Goal: Information Seeking & Learning: Understand process/instructions

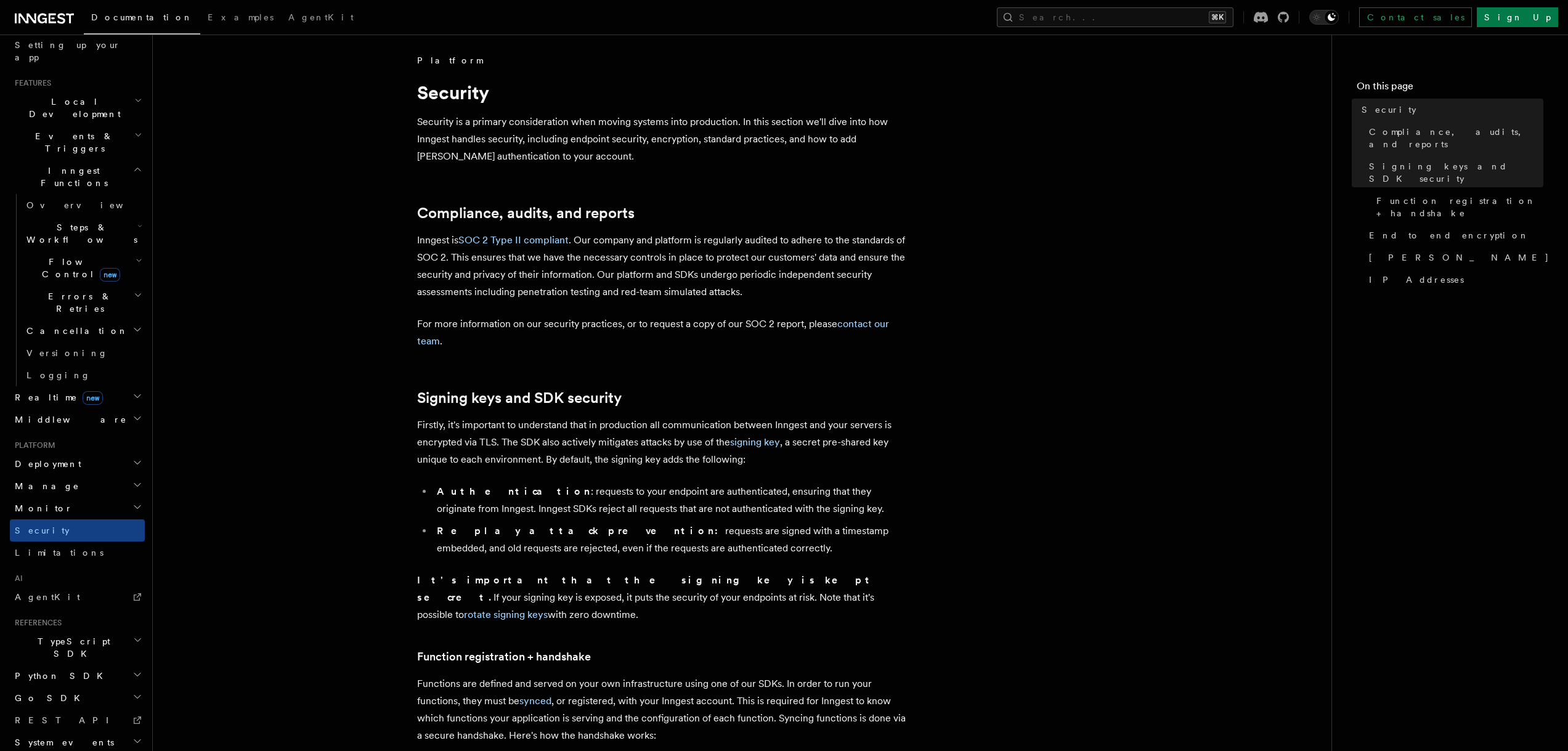
scroll to position [24, 0]
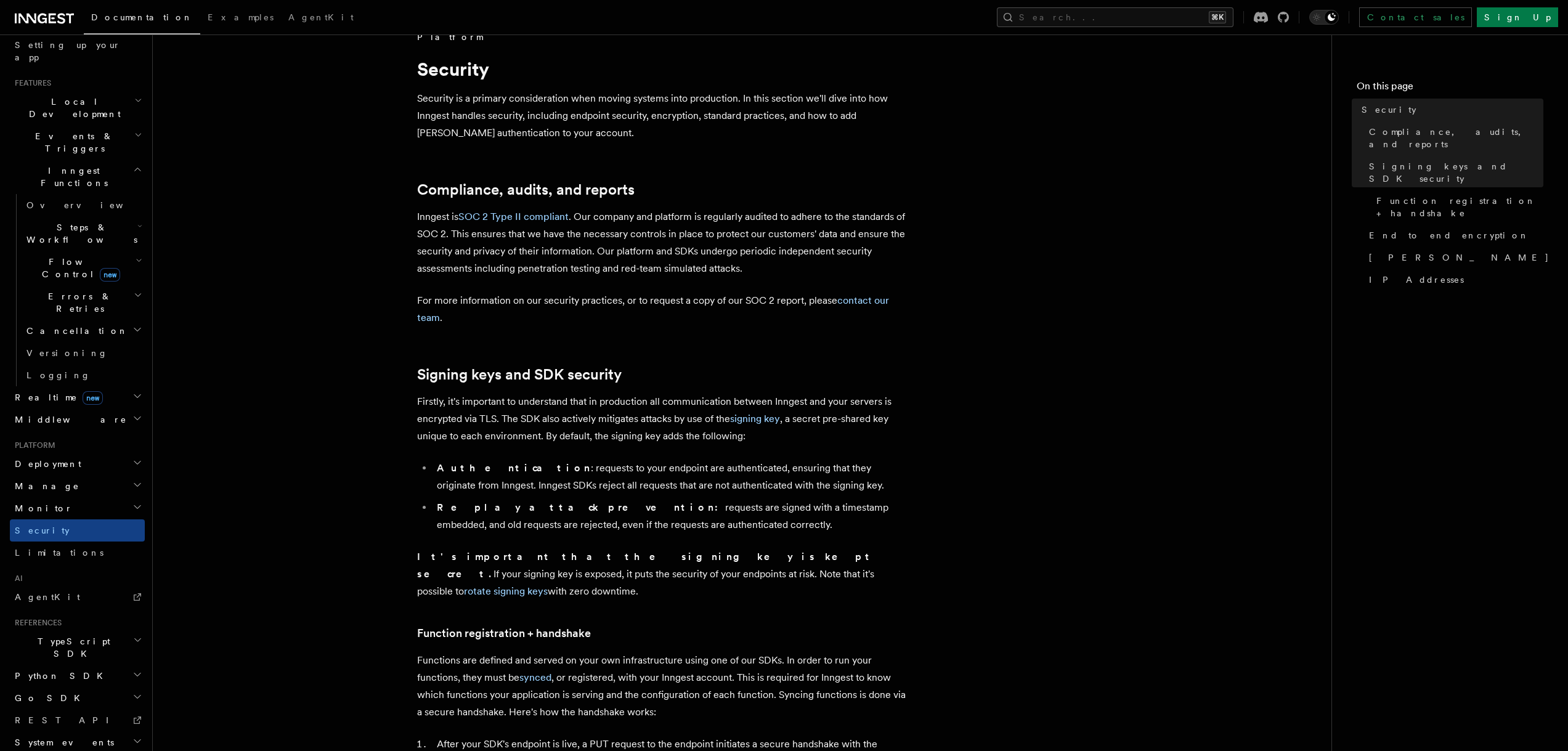
click at [59, 670] on span "Python SDK" at bounding box center [60, 675] width 101 height 12
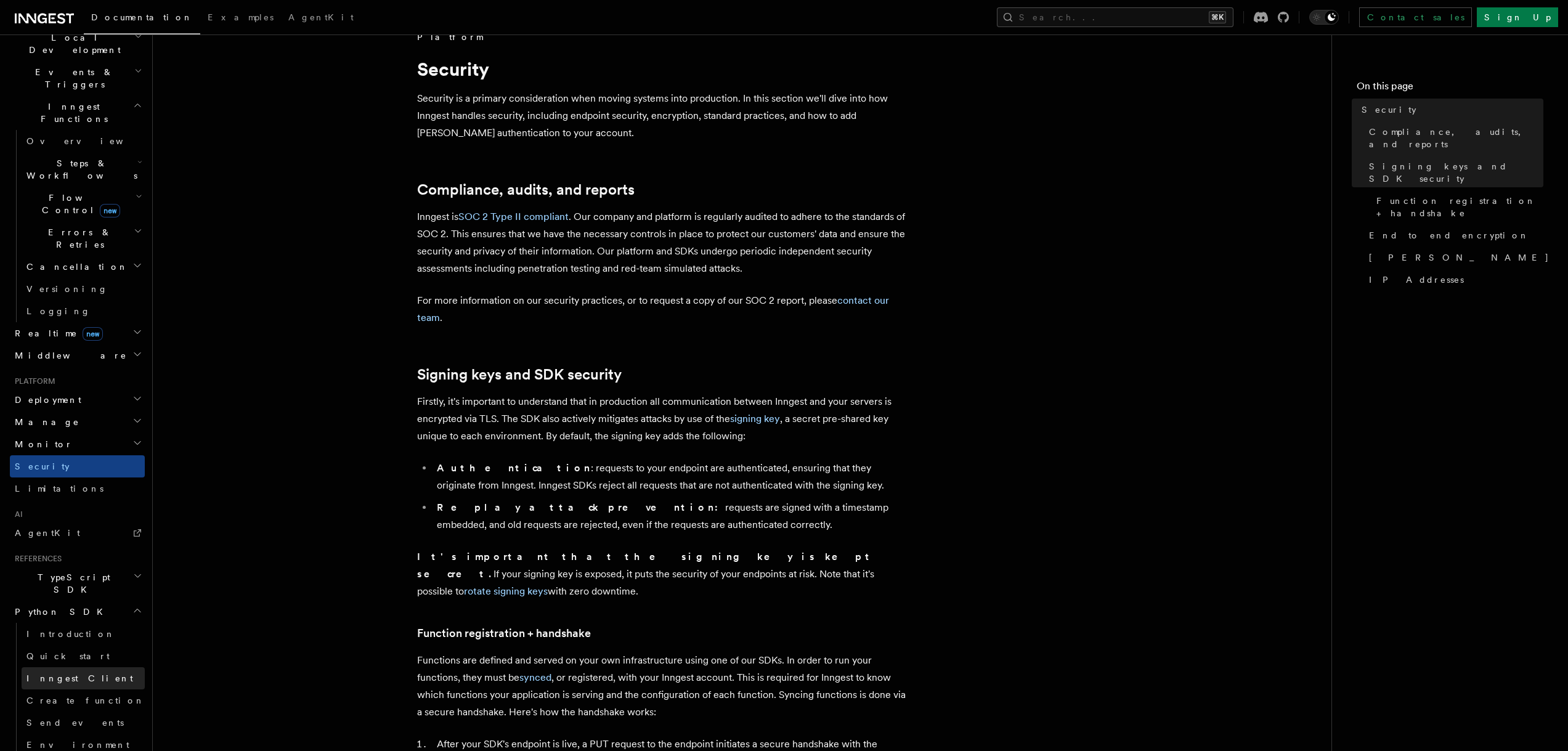
scroll to position [306, 0]
click at [67, 710] on span "Send events" at bounding box center [75, 714] width 97 height 10
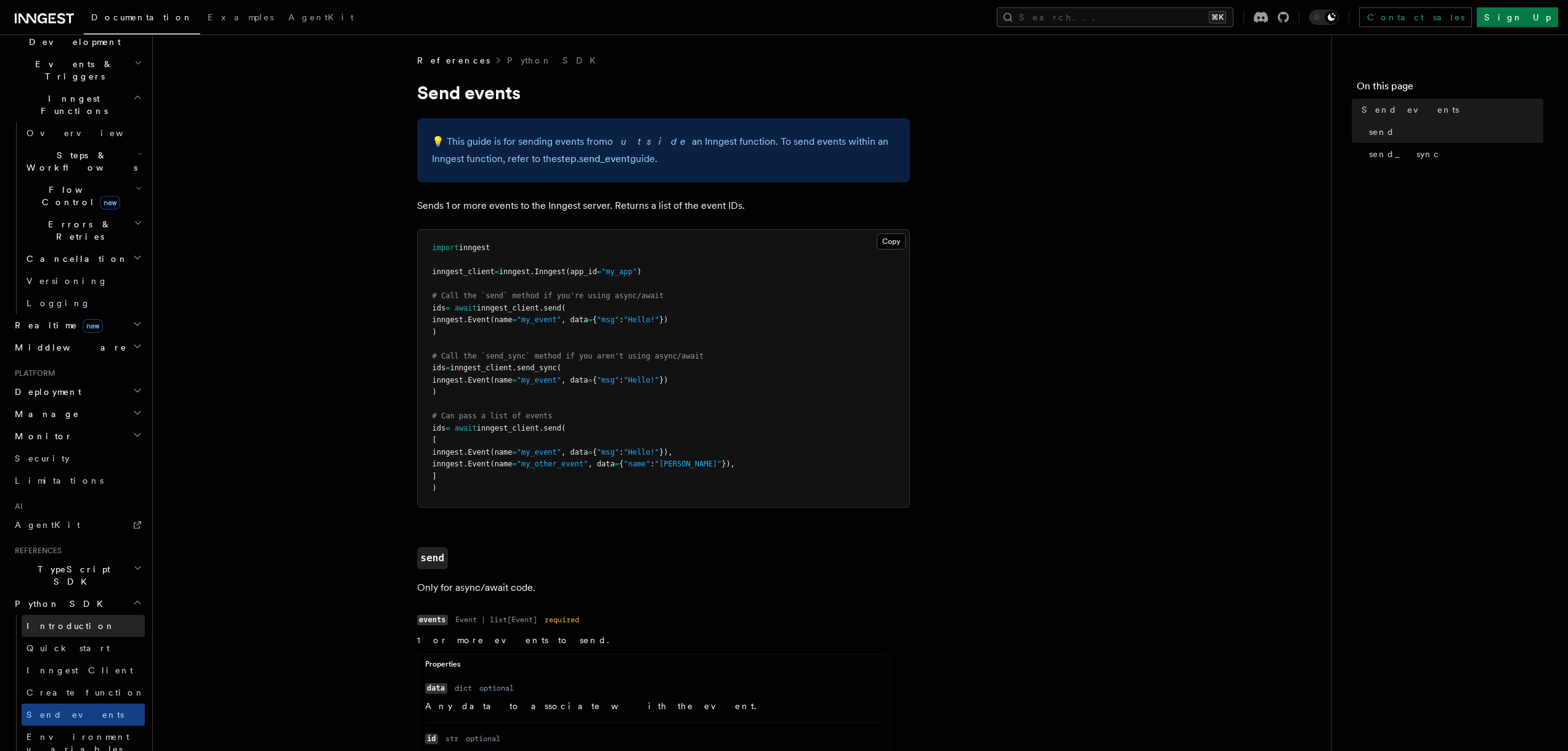
click at [53, 621] on span "Introduction" at bounding box center [70, 626] width 89 height 10
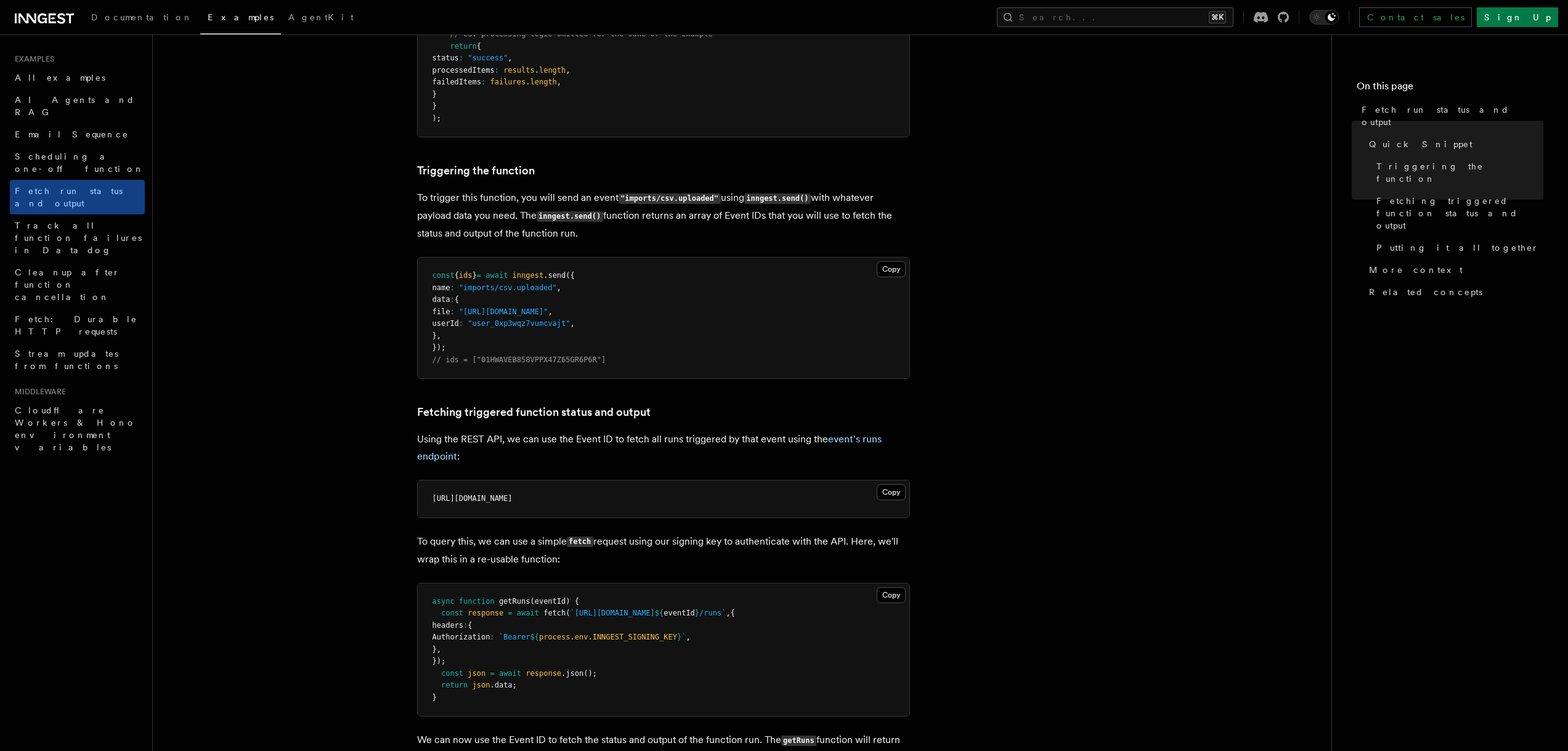
scroll to position [456, 0]
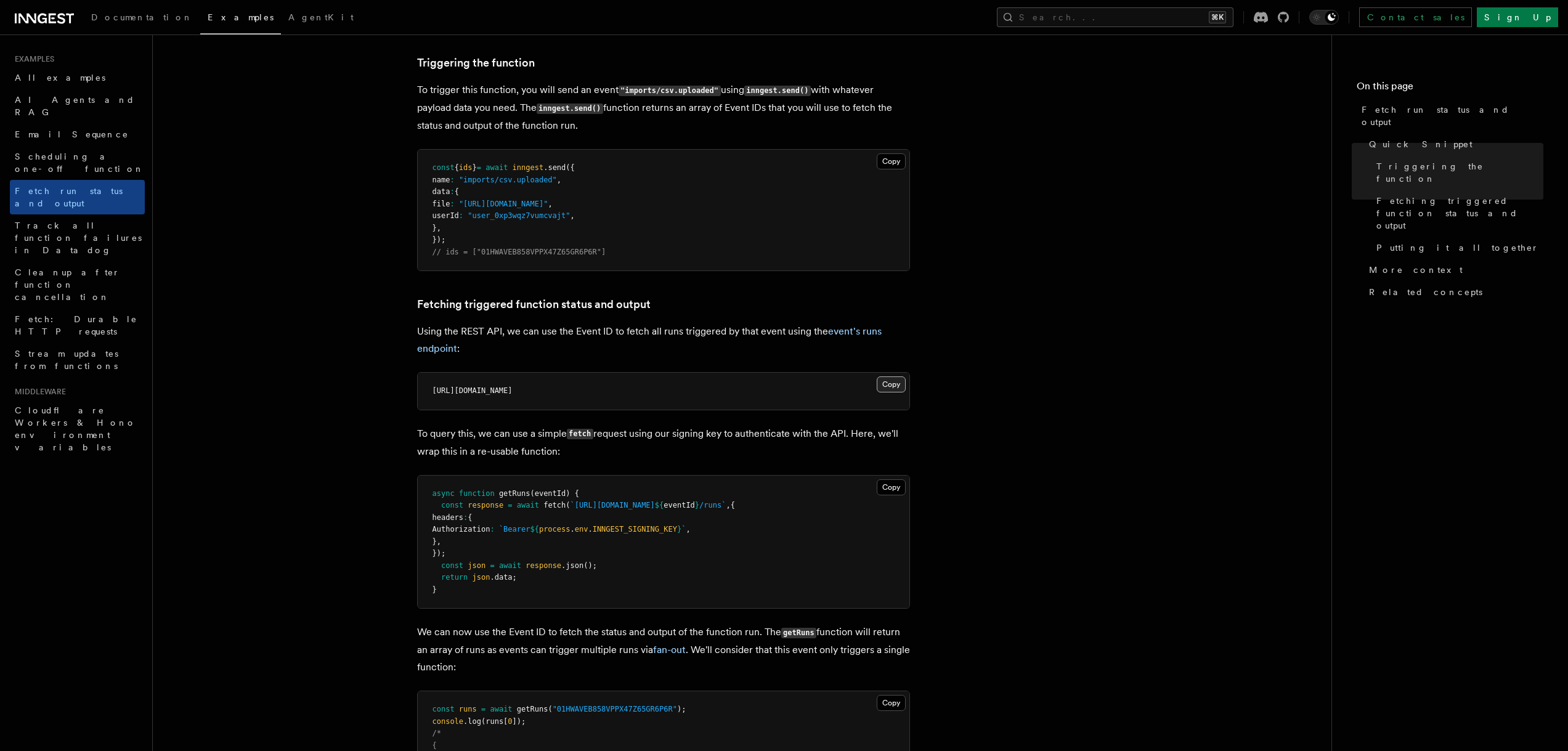
click at [886, 389] on button "Copy Copied" at bounding box center [891, 384] width 29 height 16
click at [894, 488] on button "Copy Copied" at bounding box center [891, 488] width 29 height 16
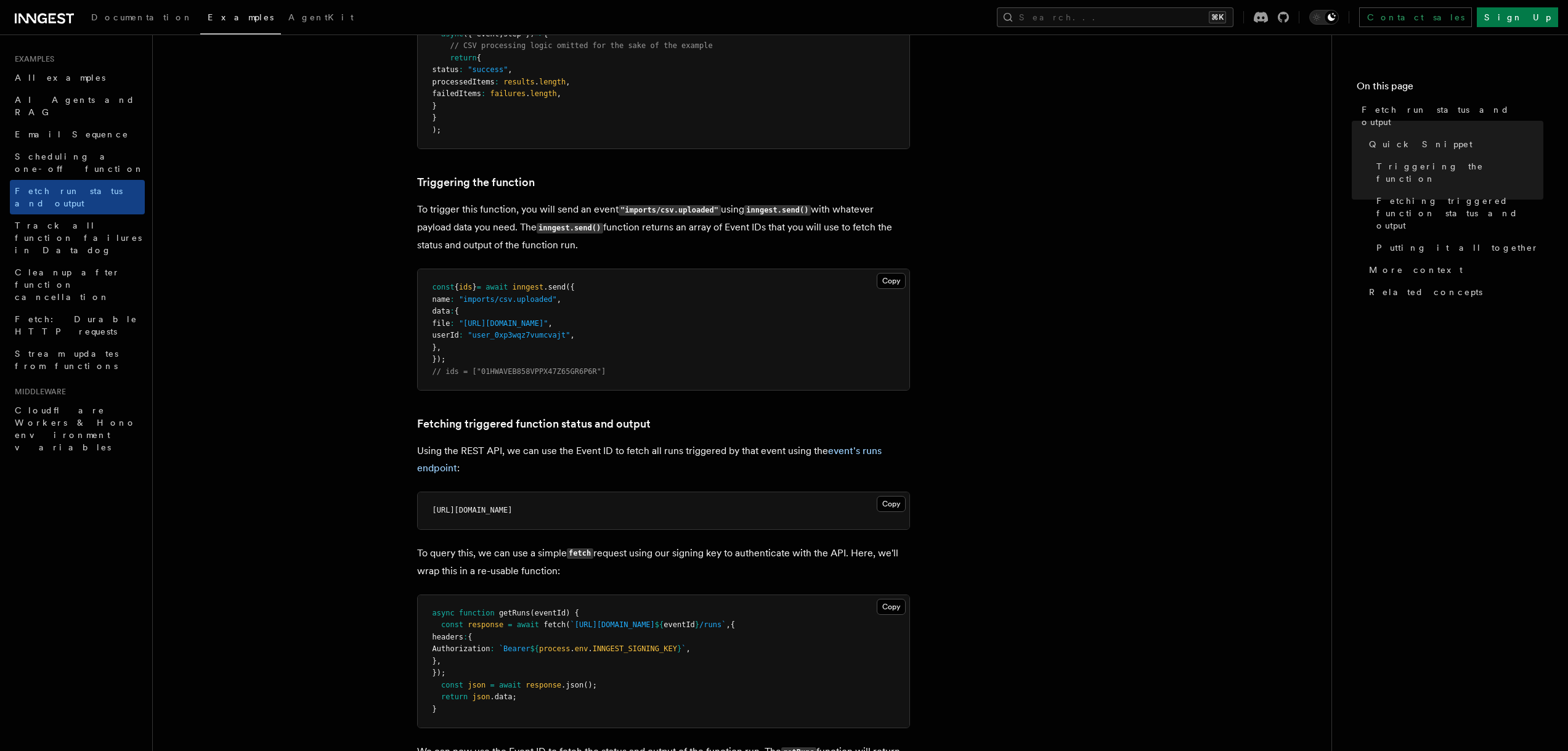
scroll to position [352, 0]
